Goal: Information Seeking & Learning: Learn about a topic

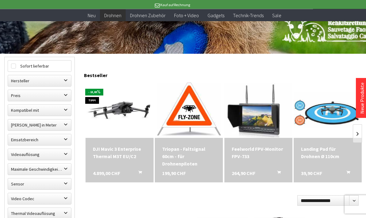
scroll to position [144, 0]
click at [114, 112] on img at bounding box center [120, 110] width 68 height 43
click at [259, 122] on img at bounding box center [259, 110] width 68 height 55
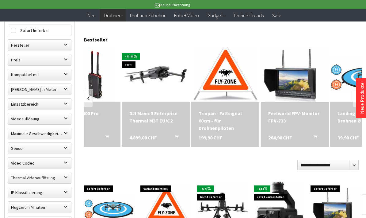
scroll to position [0, 799]
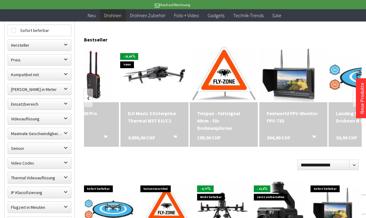
click at [149, 119] on div "DJI Mavic 3 Enterprise Thermal M3T EU/C2" at bounding box center [154, 117] width 53 height 15
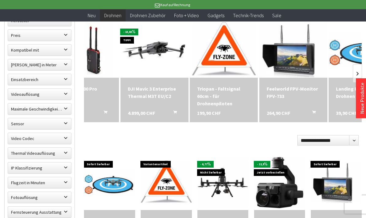
scroll to position [0, 0]
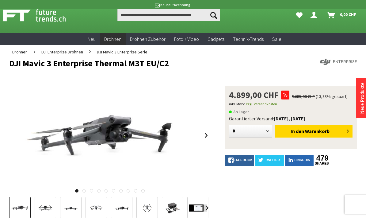
scroll to position [11, 0]
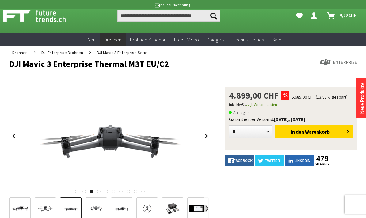
click at [207, 149] on div at bounding box center [110, 136] width 202 height 98
click at [353, 6] on div at bounding box center [183, 109] width 366 height 218
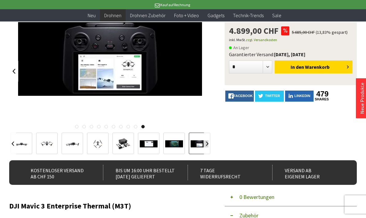
scroll to position [66, 0]
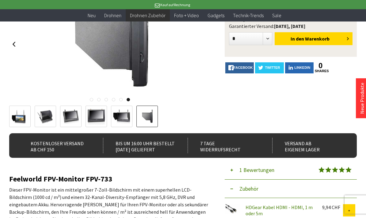
scroll to position [84, 0]
